Goal: Contribute content

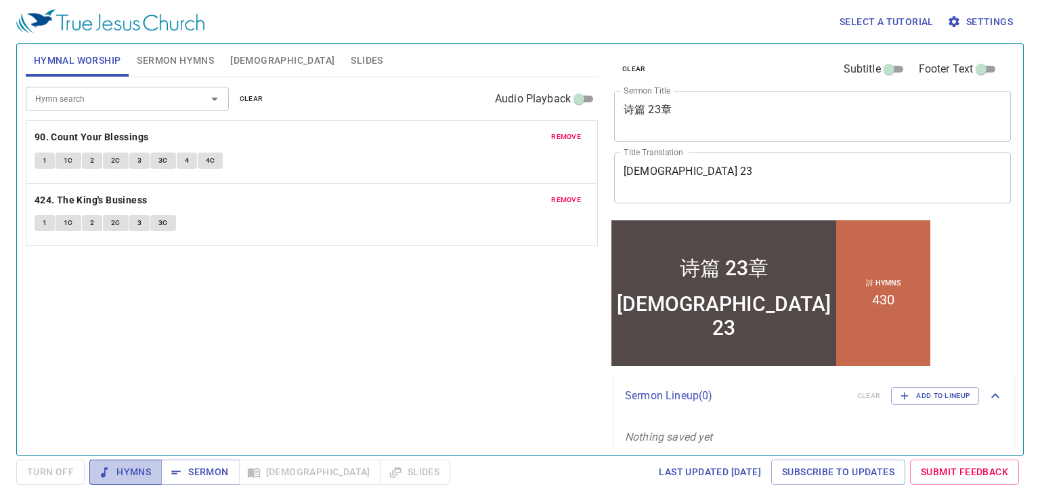
click at [129, 471] on span "Hymns" at bounding box center [125, 471] width 51 height 17
click at [222, 467] on span "Sermon" at bounding box center [200, 471] width 56 height 17
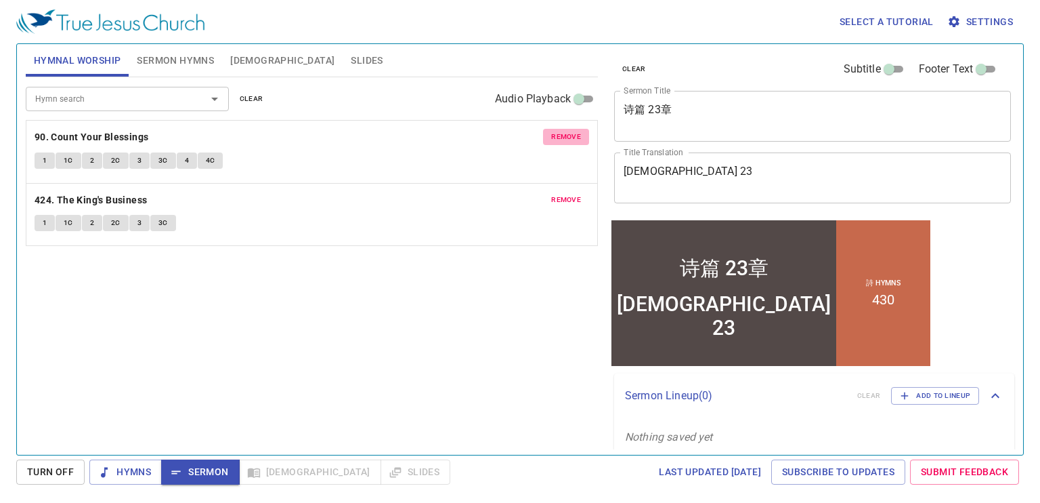
click at [570, 135] on span "remove" at bounding box center [566, 137] width 30 height 12
click at [570, 194] on span "remove" at bounding box center [566, 200] width 30 height 12
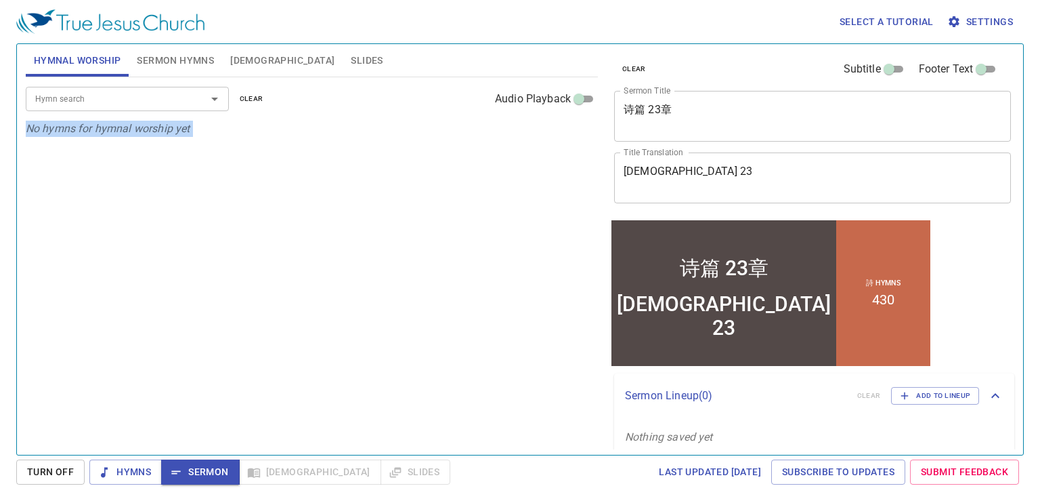
click at [570, 135] on p "No hymns for hymnal worship yet" at bounding box center [312, 129] width 572 height 16
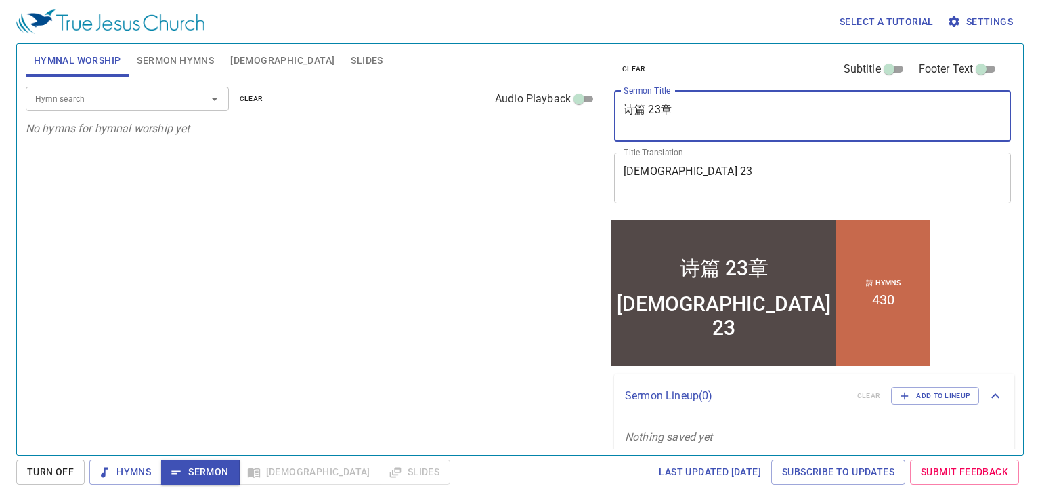
drag, startPoint x: 738, startPoint y: 104, endPoint x: 470, endPoint y: 80, distance: 268.6
click at [470, 80] on div "Hymnal Worship Sermon Hymns Bible Slides Hymn search Hymn search clear Audio Pl…" at bounding box center [520, 244] width 1000 height 410
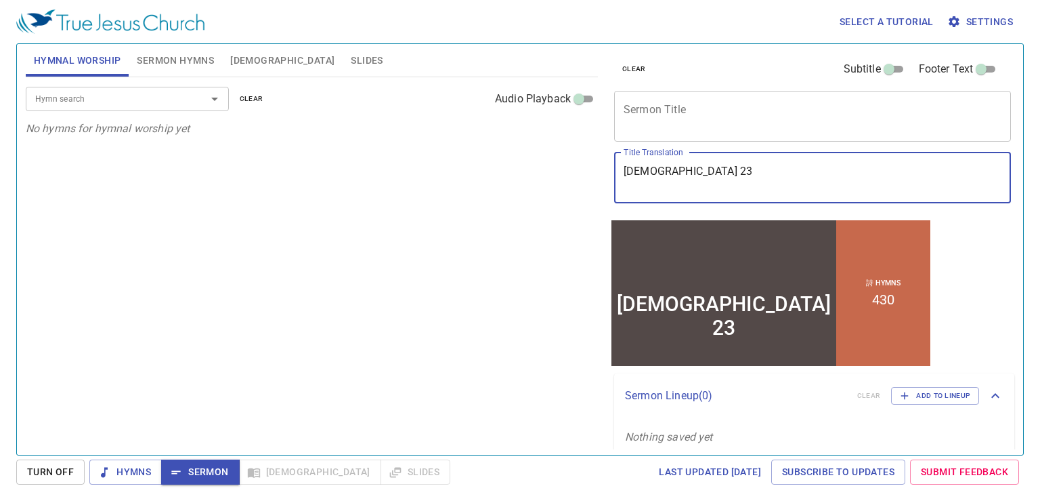
drag, startPoint x: 702, startPoint y: 182, endPoint x: 502, endPoint y: 153, distance: 202.5
click at [502, 153] on div "Hymnal Worship Sermon Hymns Bible Slides Hymn search Hymn search clear Audio Pl…" at bounding box center [520, 244] width 1000 height 410
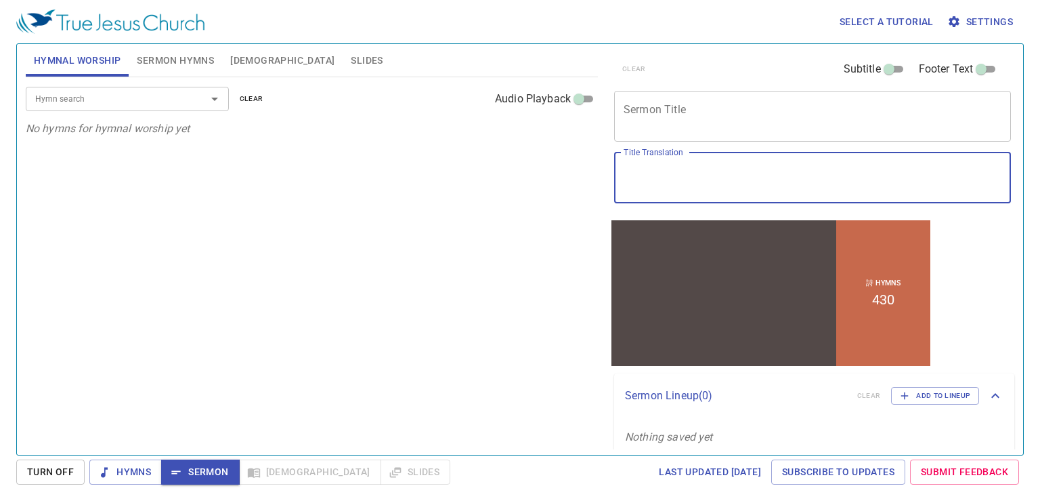
click at [174, 58] on span "Sermon Hymns" at bounding box center [175, 60] width 77 height 17
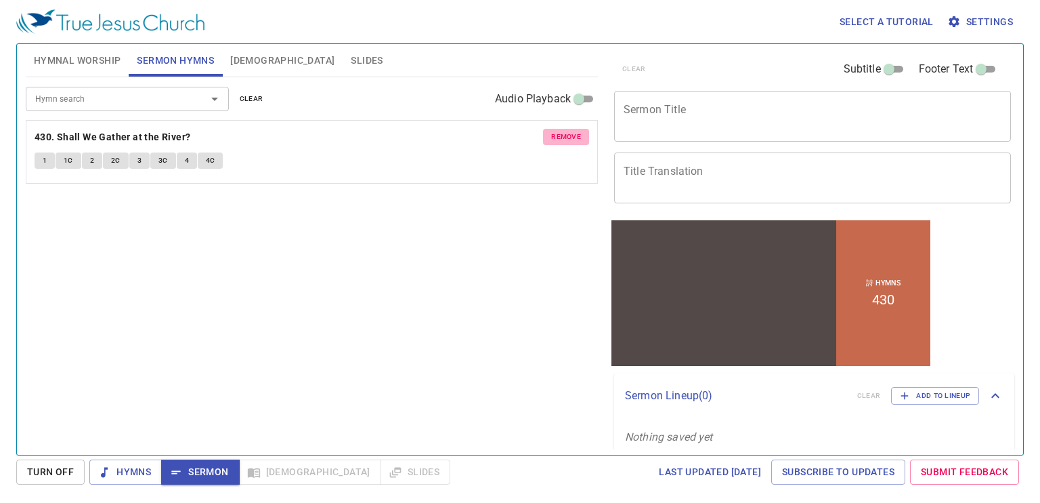
click at [566, 137] on span "remove" at bounding box center [566, 137] width 30 height 12
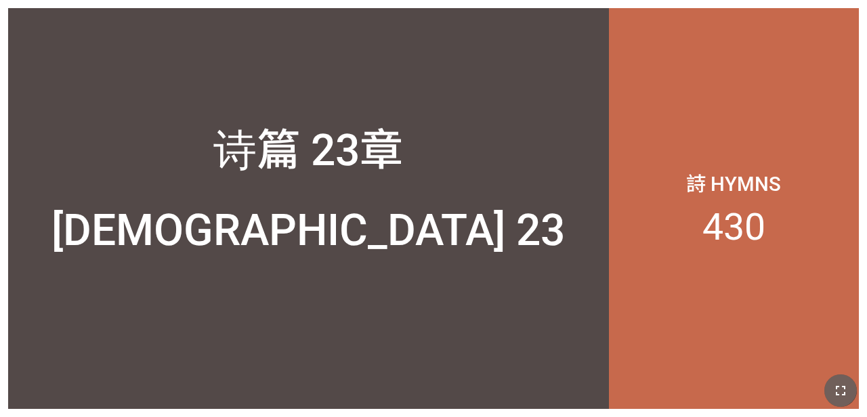
click at [541, 391] on icon "button" at bounding box center [840, 391] width 16 height 16
